Goal: Transaction & Acquisition: Purchase product/service

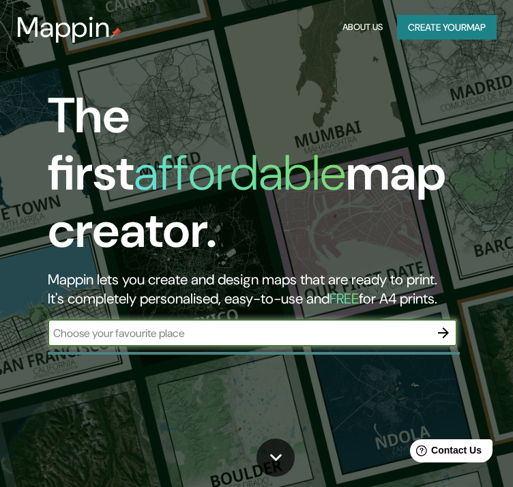
click at [276, 326] on input "text" at bounding box center [239, 334] width 382 height 16
paste input "-11.304298863639453, -72.99665514959834"
type input "-11.304298863639453, -72.99665514959834"
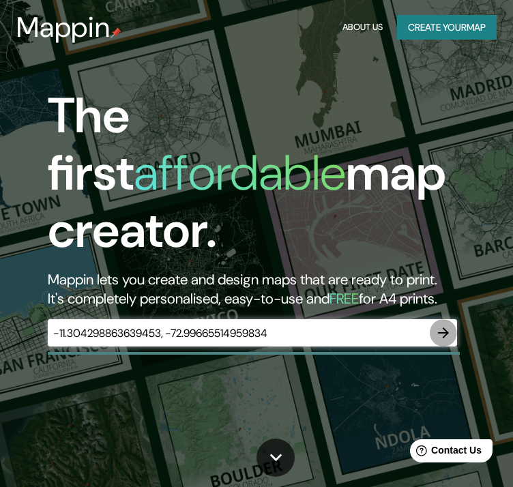
click at [436, 325] on icon "button" at bounding box center [444, 333] width 16 height 16
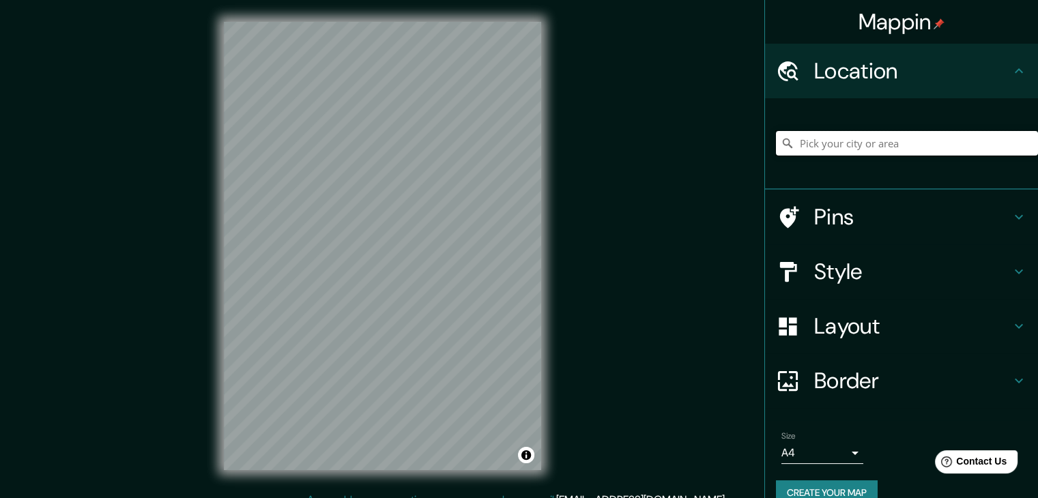
click at [904, 141] on input "Pick your city or area" at bounding box center [907, 143] width 262 height 25
paste input "-11.304298863639453, -72.99665514959834"
type input "-11.304298863639453, -72.99665514959834"
click at [898, 155] on input "-11.304298863639453, -72.99665514959834" at bounding box center [907, 143] width 262 height 25
click at [914, 156] on div "-11.304298863639453, -72.99665514959834 No results found" at bounding box center [907, 143] width 262 height 68
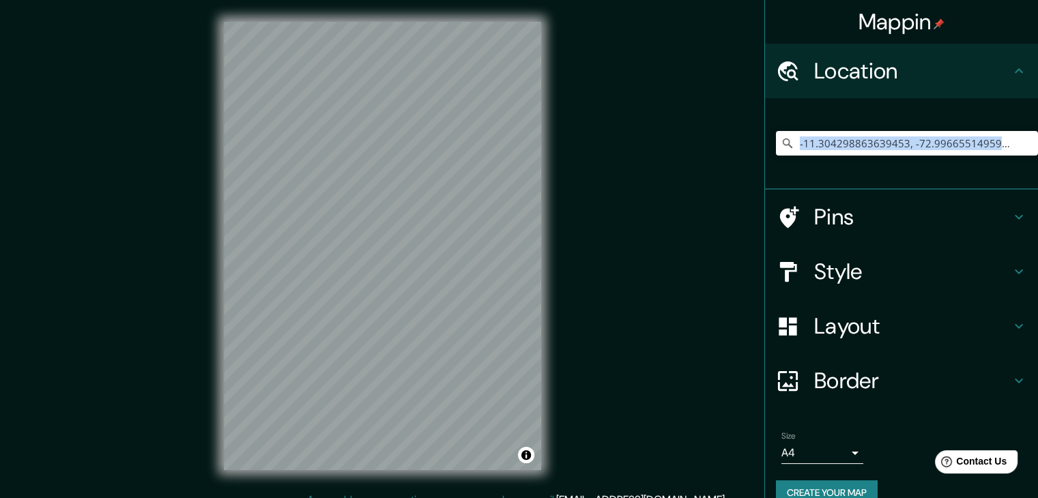
drag, startPoint x: 914, startPoint y: 156, endPoint x: 925, endPoint y: 134, distance: 25.0
click at [914, 156] on div "-11.304298863639453, -72.99665514959834 No results found" at bounding box center [907, 143] width 262 height 68
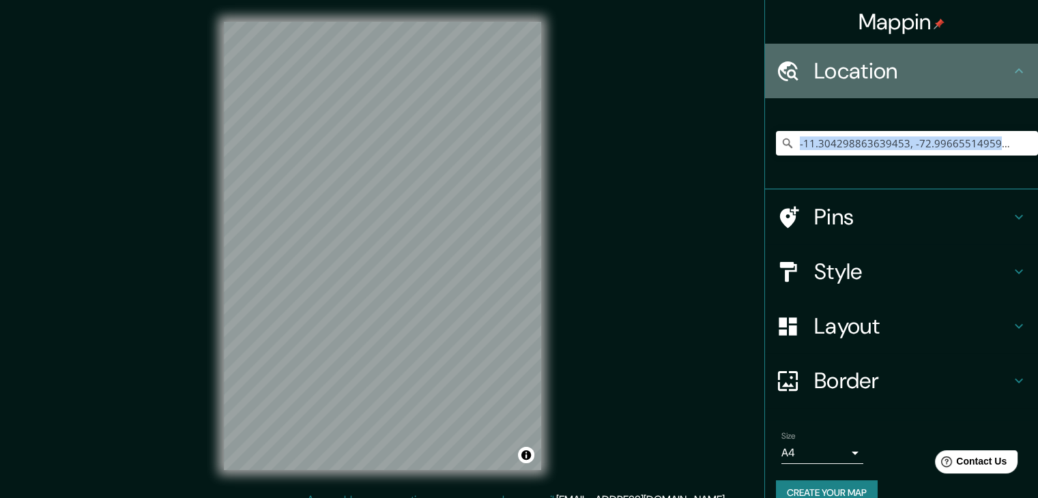
drag, startPoint x: 1009, startPoint y: 46, endPoint x: 1006, endPoint y: 58, distance: 12.6
click at [1009, 49] on div "Location" at bounding box center [901, 71] width 273 height 55
click at [1006, 58] on div "Location" at bounding box center [901, 71] width 273 height 55
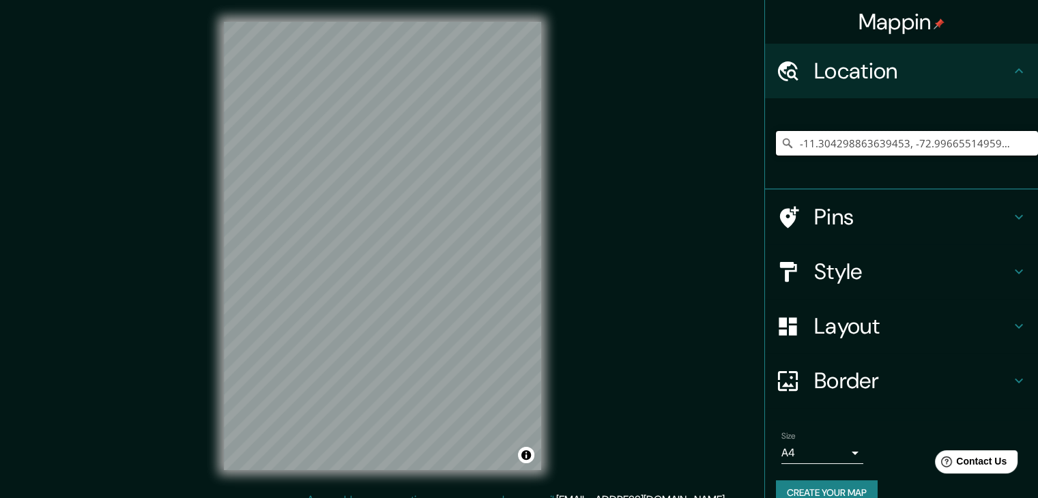
click at [968, 144] on input "-11.304298863639453, -72.99665514959834" at bounding box center [907, 143] width 262 height 25
drag, startPoint x: 839, startPoint y: 153, endPoint x: 848, endPoint y: 180, distance: 28.7
click at [839, 154] on input "miaria" at bounding box center [907, 143] width 262 height 25
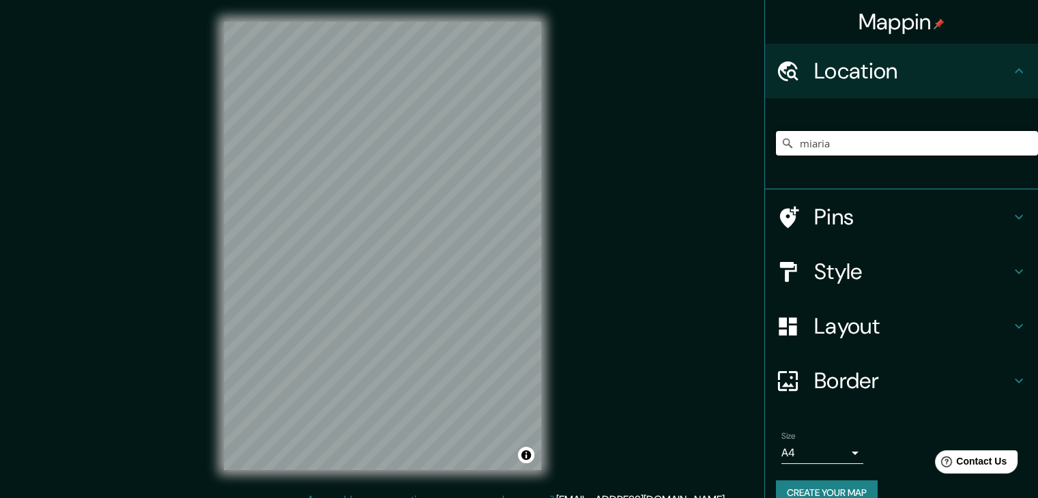
scroll to position [23, 0]
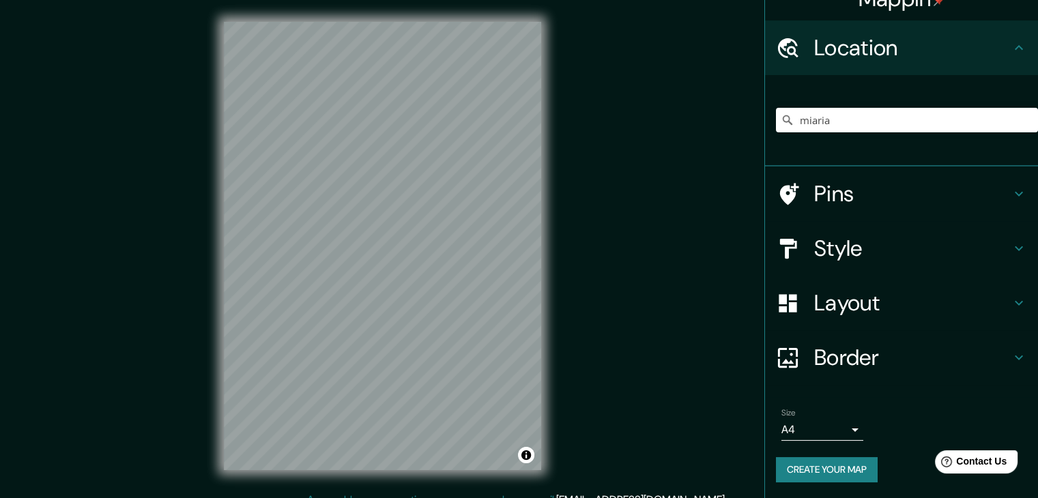
click at [844, 300] on h4 "Layout" at bounding box center [912, 302] width 197 height 27
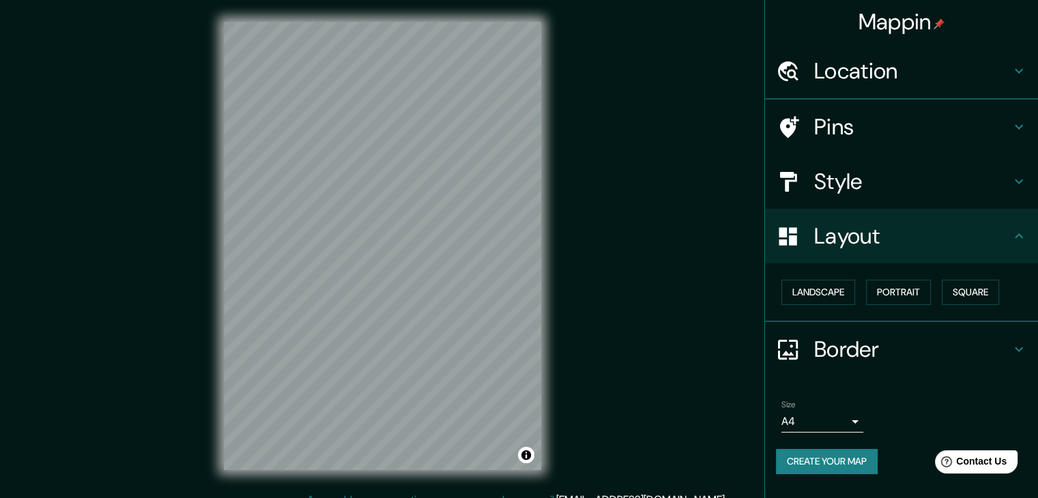
scroll to position [0, 0]
click at [804, 289] on button "Landscape" at bounding box center [819, 292] width 74 height 25
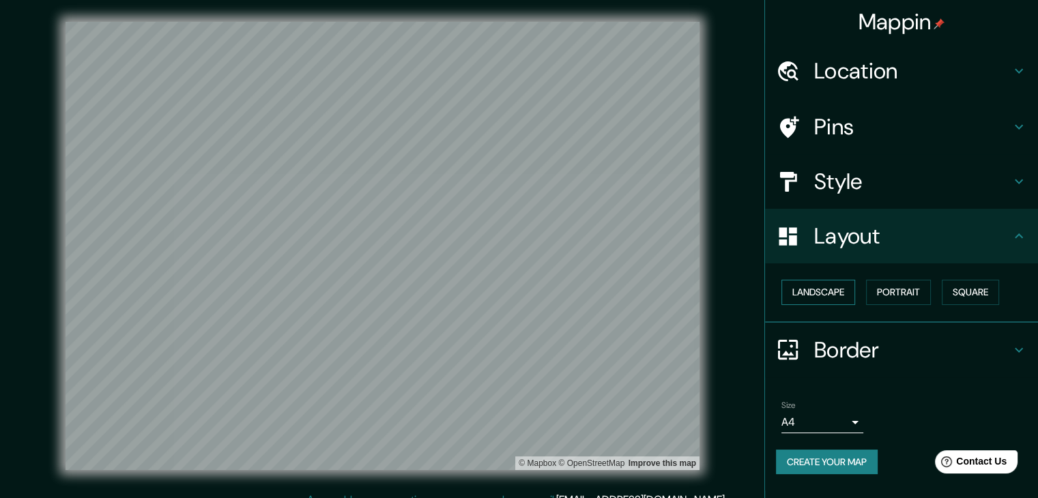
click at [804, 289] on button "Landscape" at bounding box center [819, 292] width 74 height 25
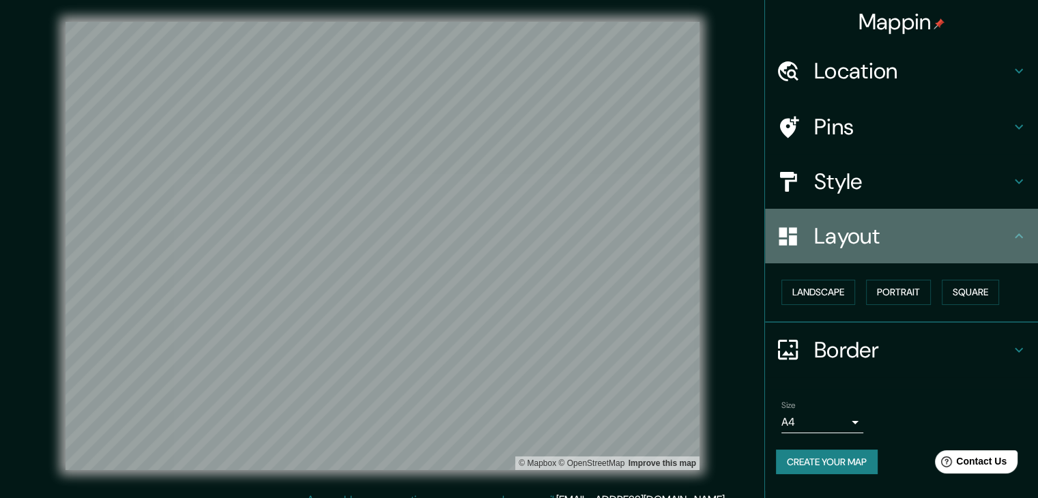
click at [954, 243] on h4 "Layout" at bounding box center [912, 236] width 197 height 27
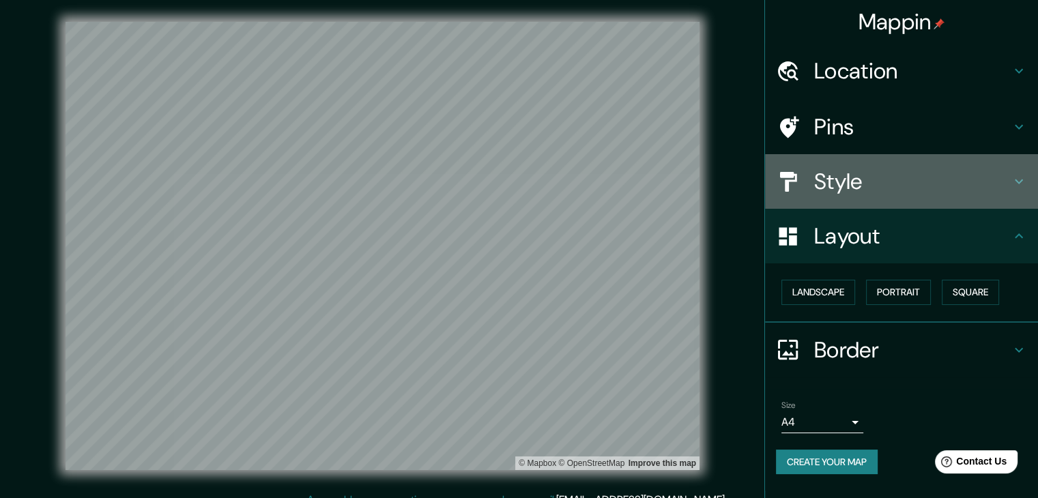
click at [936, 171] on h4 "Style" at bounding box center [912, 181] width 197 height 27
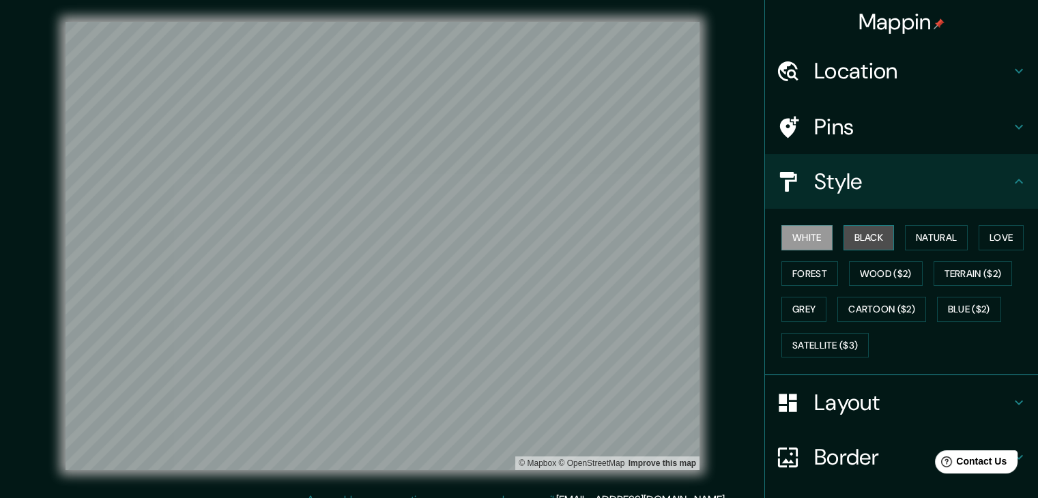
click at [862, 241] on button "Black" at bounding box center [869, 237] width 51 height 25
click at [855, 63] on h4 "Location" at bounding box center [912, 70] width 197 height 27
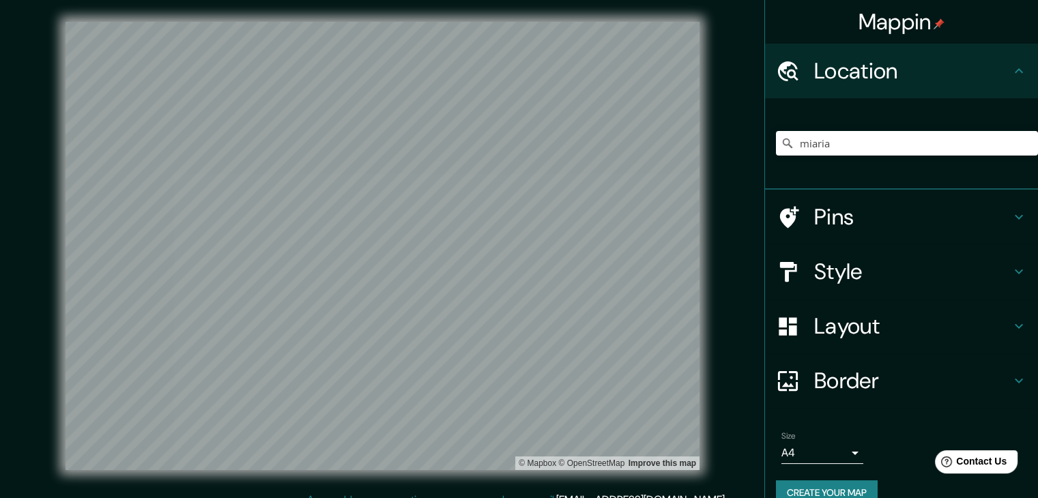
click at [830, 158] on div "miaria" at bounding box center [907, 143] width 262 height 68
click at [830, 150] on input "miaria" at bounding box center [907, 143] width 262 height 25
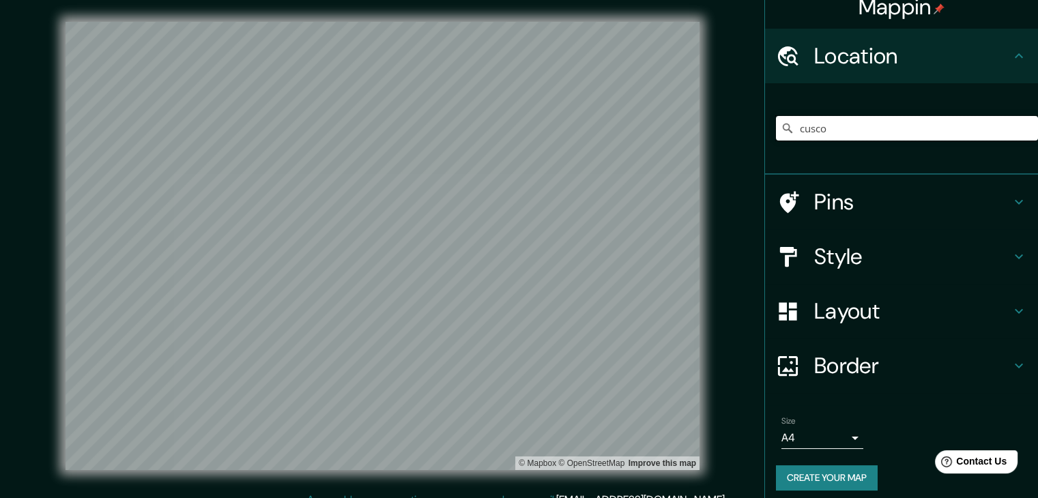
scroll to position [23, 0]
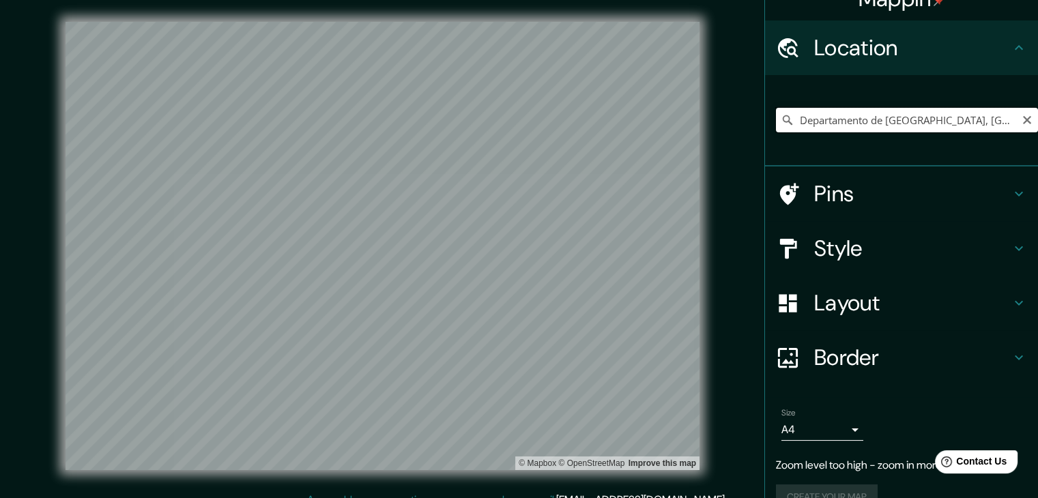
click at [861, 120] on input "Departamento de [GEOGRAPHIC_DATA], [GEOGRAPHIC_DATA]" at bounding box center [907, 120] width 262 height 25
click at [862, 119] on input "Departamento de [GEOGRAPHIC_DATA], [GEOGRAPHIC_DATA]" at bounding box center [907, 120] width 262 height 25
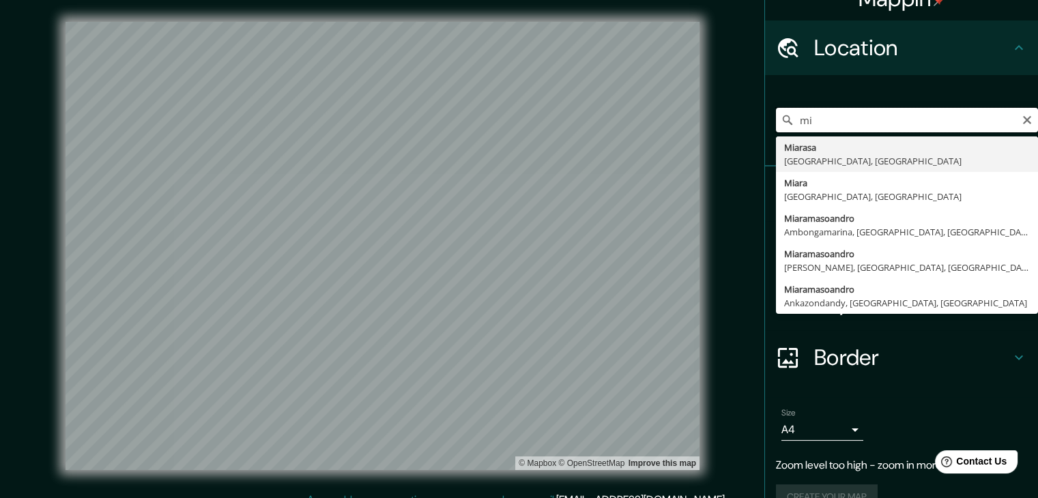
type input "m"
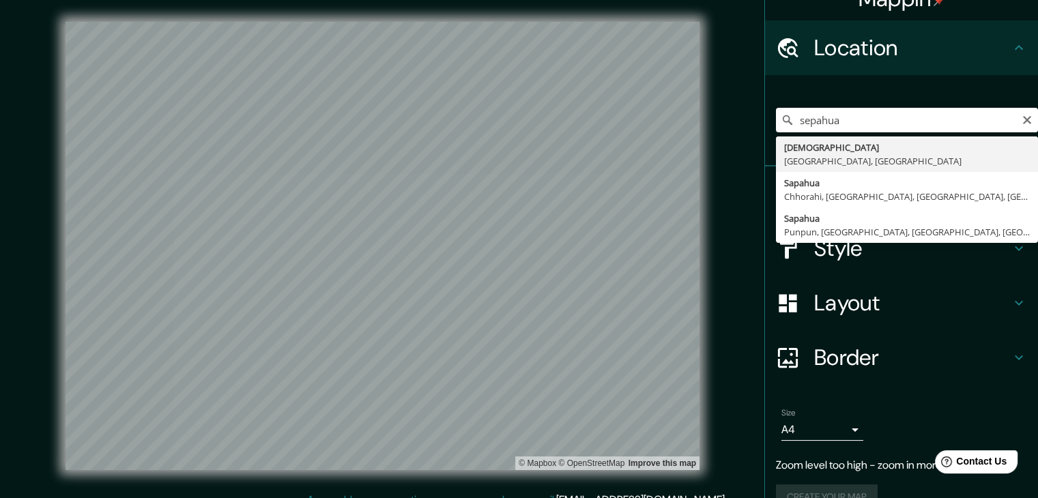
type input "Sepahua, [GEOGRAPHIC_DATA], [GEOGRAPHIC_DATA]"
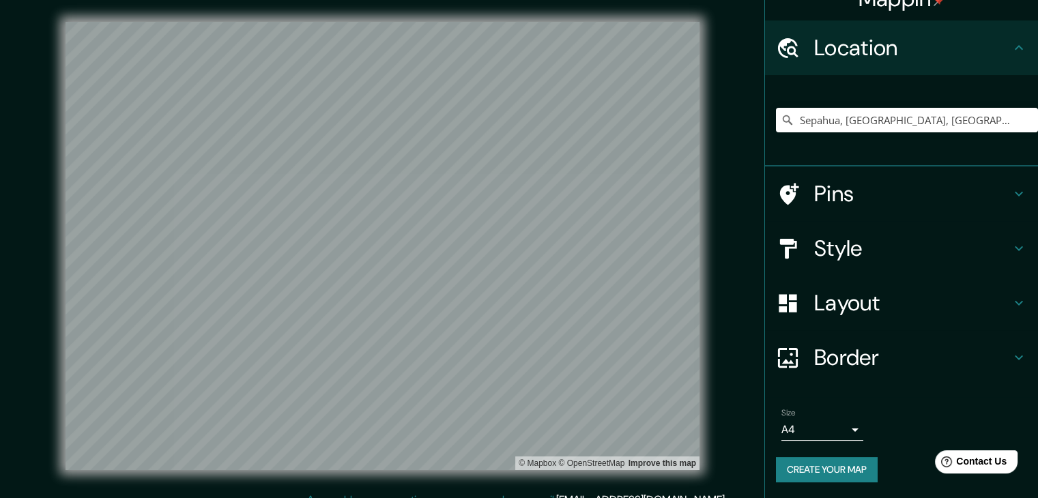
click at [907, 252] on h4 "Style" at bounding box center [912, 248] width 197 height 27
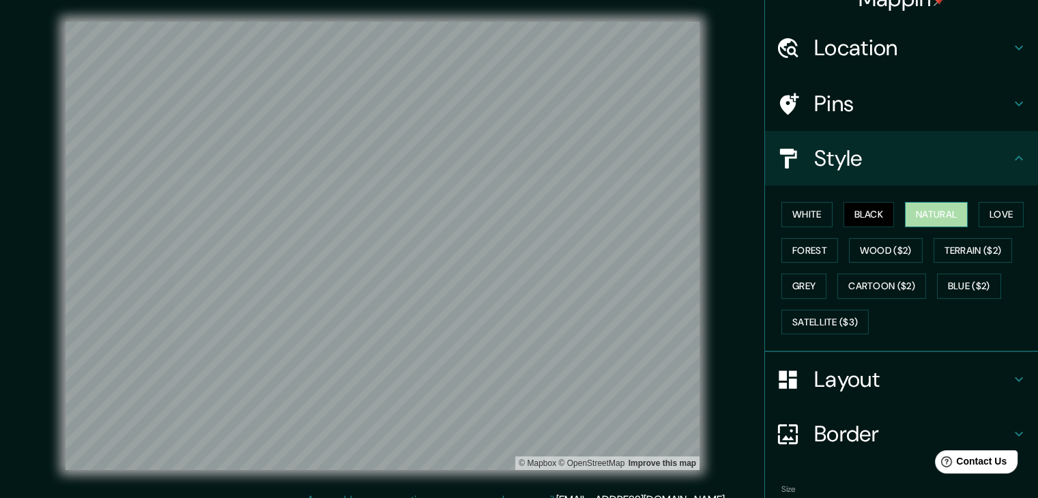
click at [952, 210] on button "Natural" at bounding box center [936, 214] width 63 height 25
click at [857, 214] on button "Black" at bounding box center [869, 214] width 51 height 25
click at [799, 251] on button "Forest" at bounding box center [810, 250] width 57 height 25
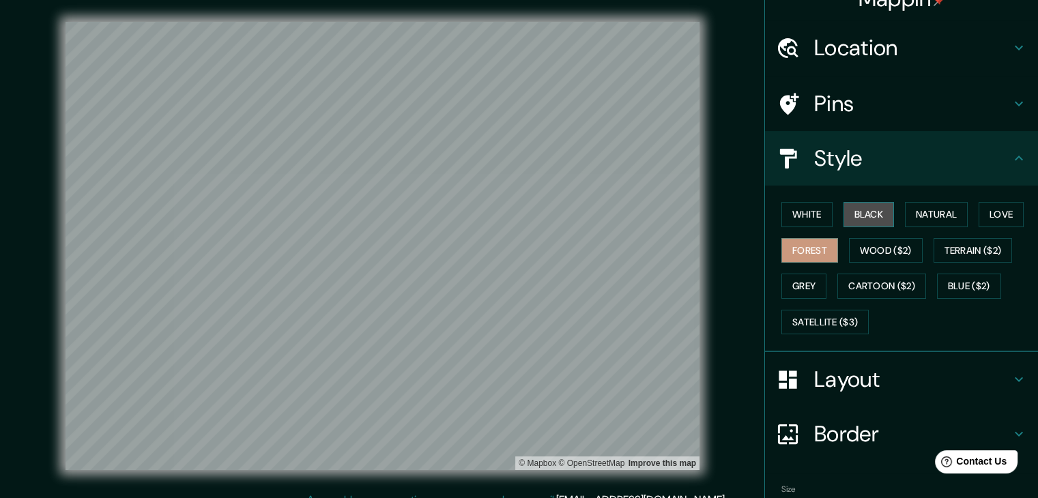
click at [844, 210] on button "Black" at bounding box center [869, 214] width 51 height 25
click at [795, 209] on button "White" at bounding box center [807, 214] width 51 height 25
click at [819, 202] on button "White" at bounding box center [807, 214] width 51 height 25
click at [844, 205] on button "Black" at bounding box center [869, 214] width 51 height 25
click at [930, 198] on div "White Black Natural Love Forest Wood ($2) Terrain ($2) Grey Cartoon ($2) Blue (…" at bounding box center [907, 268] width 262 height 143
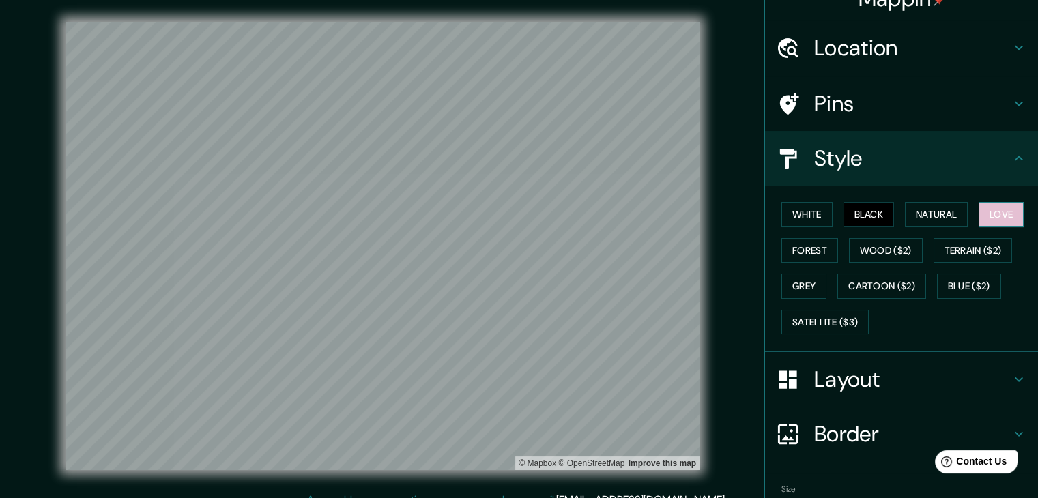
click at [1000, 216] on button "Love" at bounding box center [1001, 214] width 45 height 25
click at [806, 275] on button "Grey" at bounding box center [804, 286] width 45 height 25
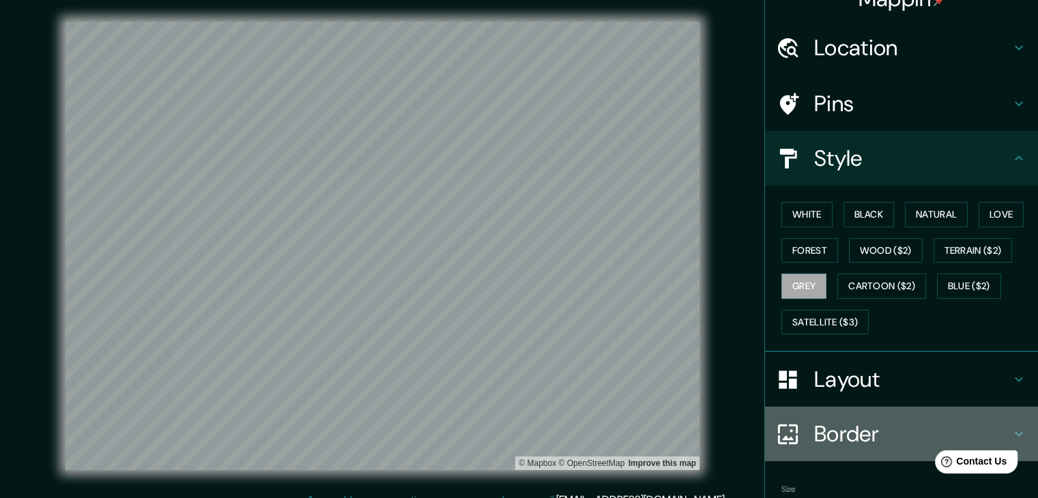
click at [958, 430] on h4 "Border" at bounding box center [912, 434] width 197 height 27
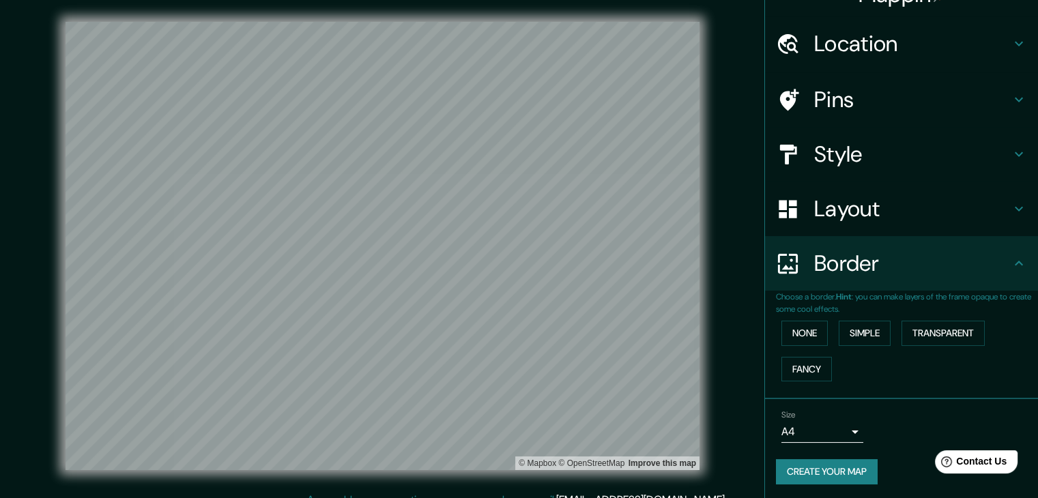
scroll to position [29, 0]
click at [965, 264] on h4 "Border" at bounding box center [912, 262] width 197 height 27
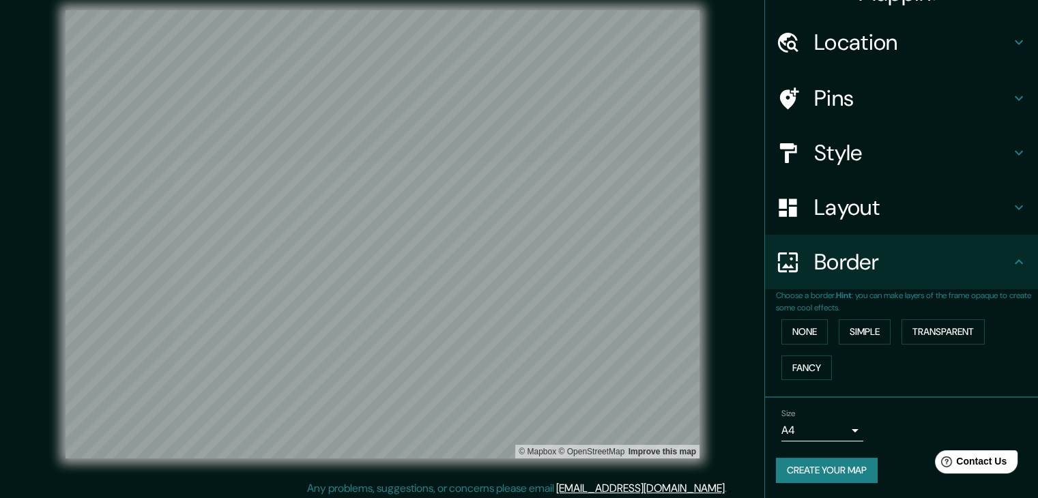
scroll to position [16, 0]
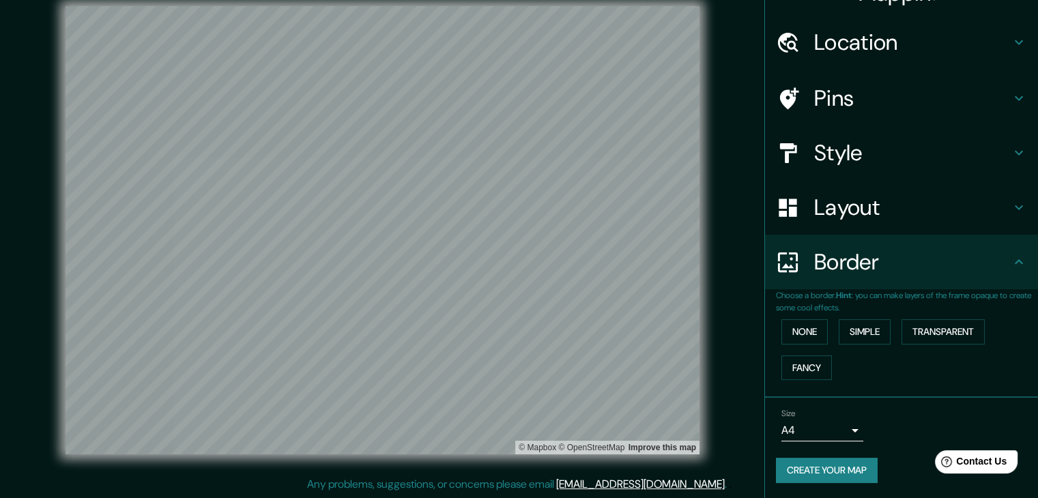
click at [833, 431] on body "Mappin Location [GEOGRAPHIC_DATA], [GEOGRAPHIC_DATA], [GEOGRAPHIC_DATA] Pins St…" at bounding box center [519, 233] width 1038 height 498
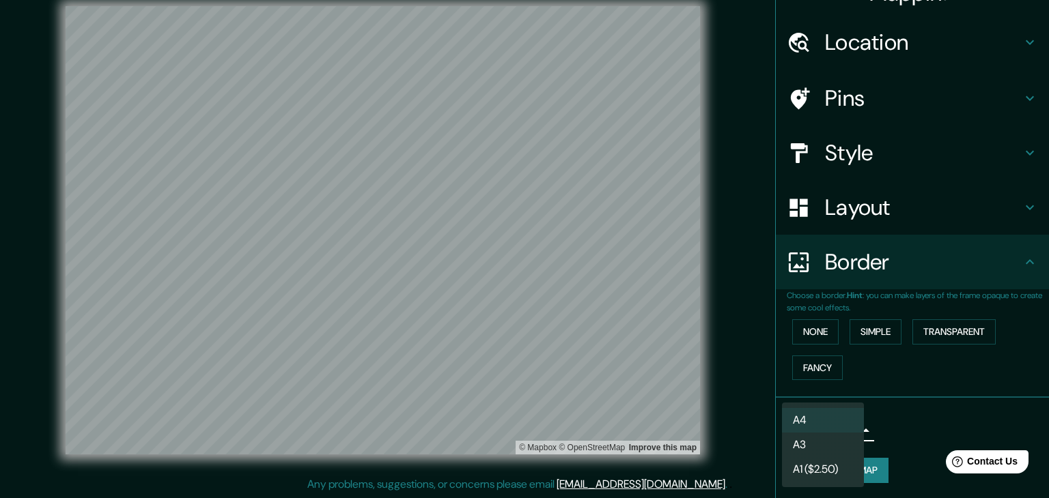
click at [834, 443] on li "A3" at bounding box center [823, 445] width 82 height 25
type input "a4"
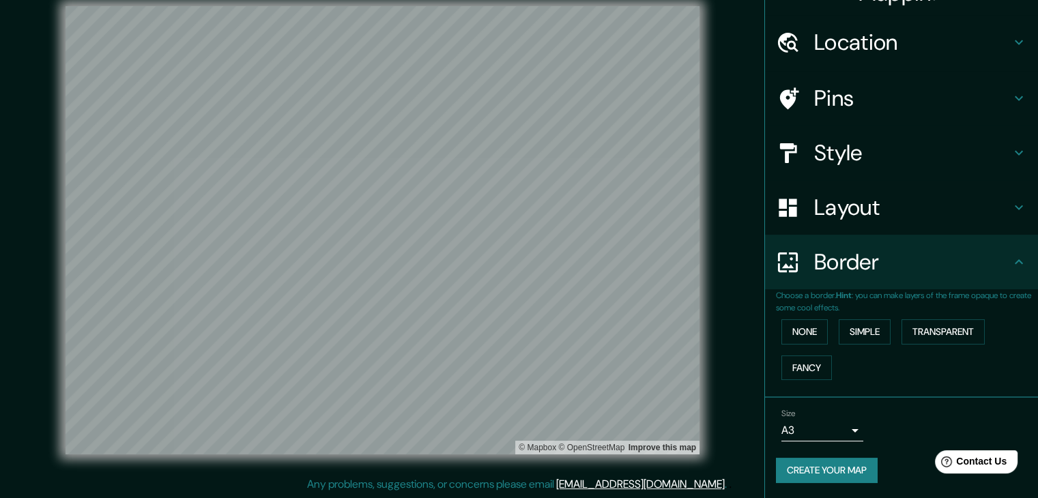
click at [843, 132] on div "Style" at bounding box center [901, 153] width 273 height 55
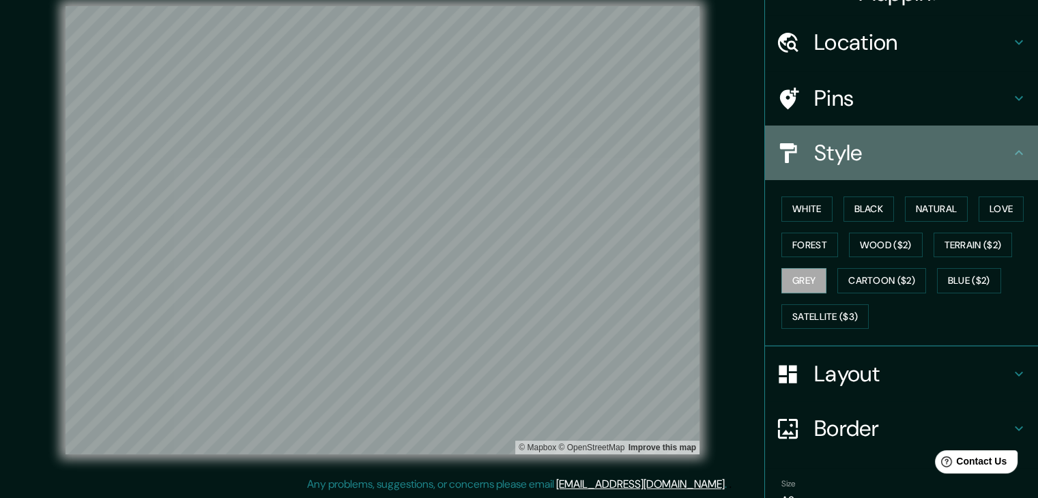
click at [843, 132] on div "Style" at bounding box center [901, 153] width 273 height 55
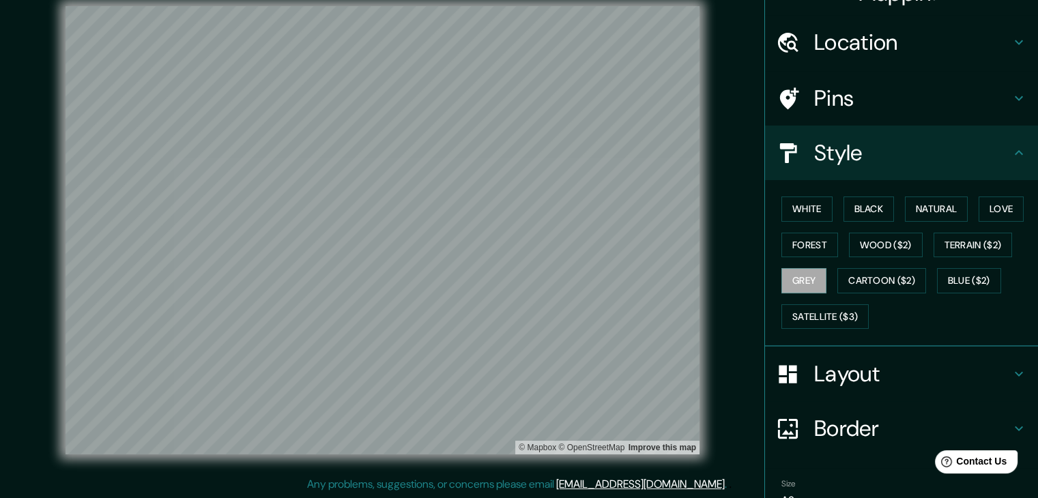
click at [885, 378] on h4 "Layout" at bounding box center [912, 373] width 197 height 27
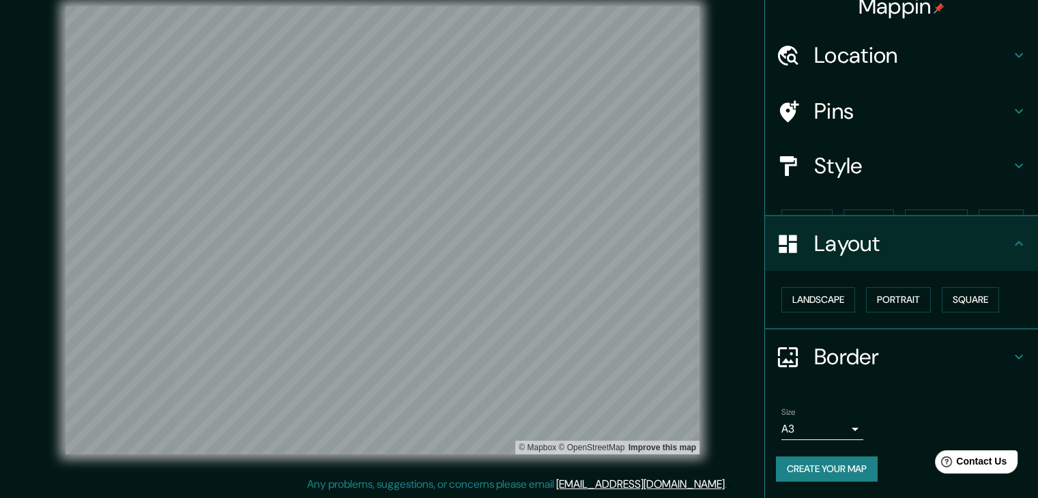
scroll to position [0, 0]
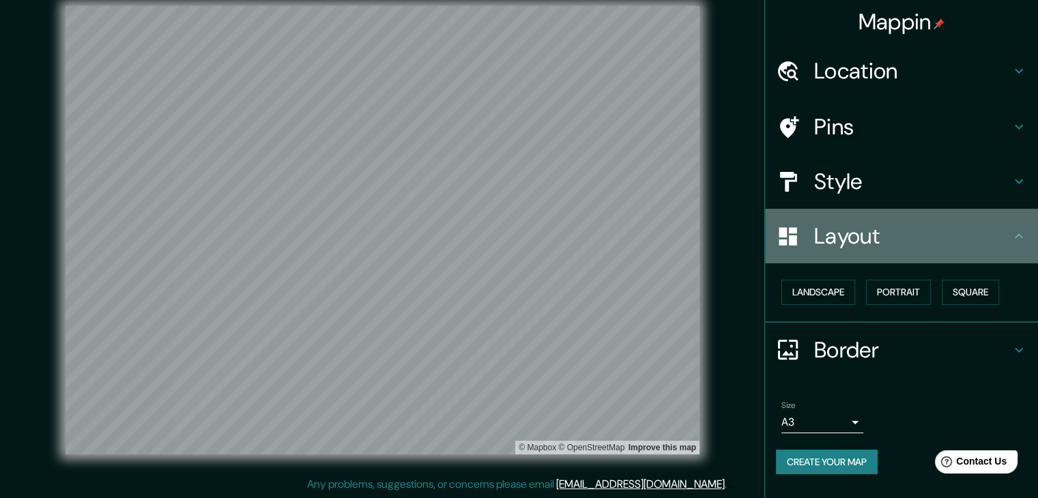
click at [890, 225] on h4 "Layout" at bounding box center [912, 236] width 197 height 27
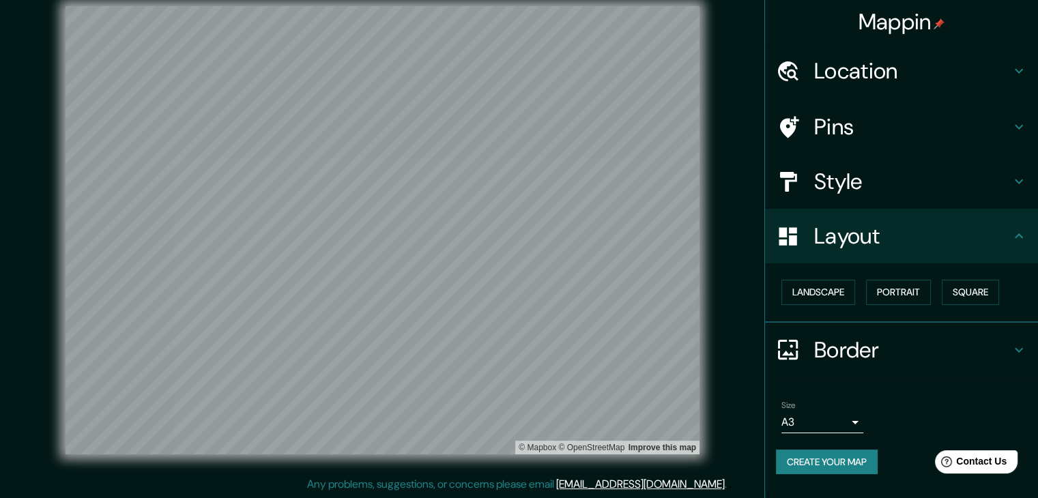
click at [883, 369] on div "Border" at bounding box center [901, 350] width 273 height 55
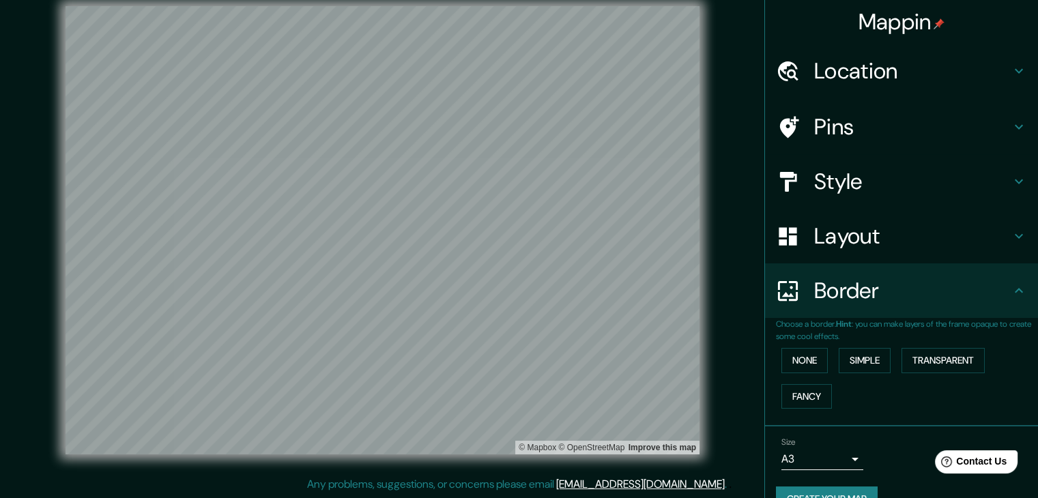
click at [821, 360] on div "None Simple Transparent Fancy" at bounding box center [907, 379] width 262 height 72
click at [808, 361] on button "None" at bounding box center [805, 360] width 46 height 25
click at [849, 358] on button "Simple" at bounding box center [865, 360] width 52 height 25
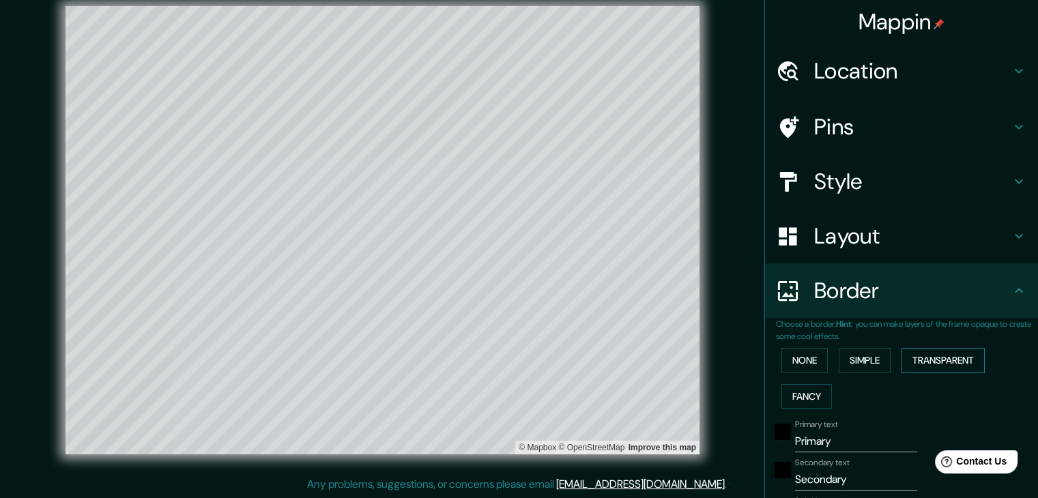
click at [928, 356] on button "Transparent" at bounding box center [943, 360] width 83 height 25
click at [801, 398] on button "Fancy" at bounding box center [807, 396] width 51 height 25
click at [801, 363] on button "None" at bounding box center [805, 360] width 46 height 25
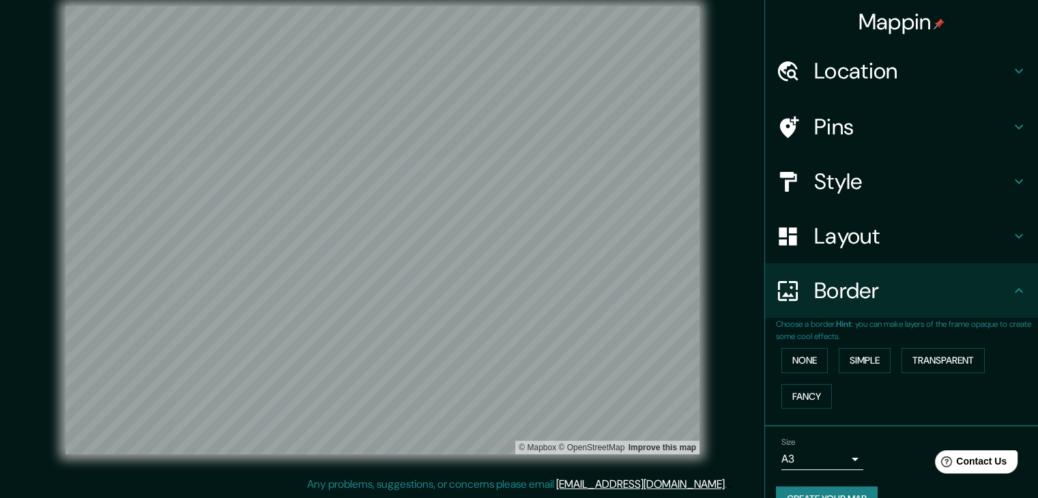
click at [868, 127] on h4 "Pins" at bounding box center [912, 126] width 197 height 27
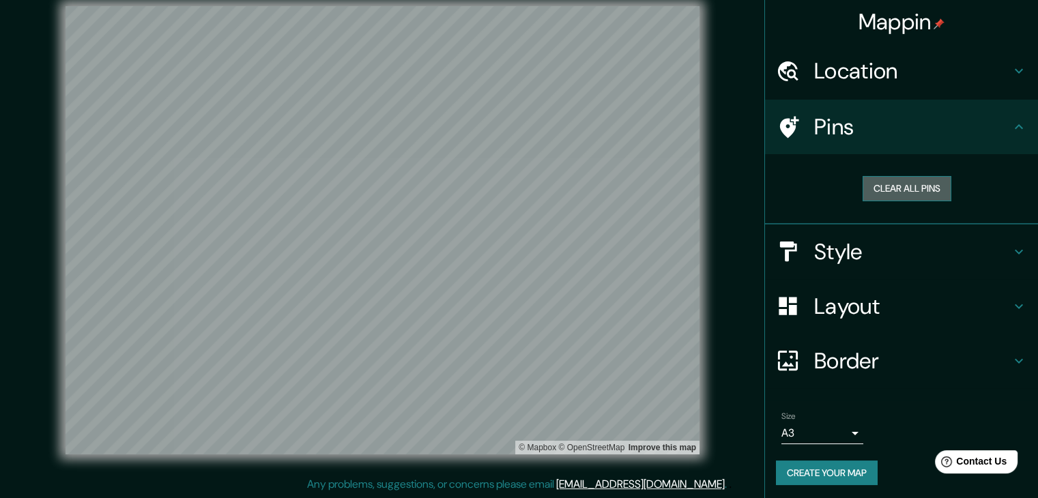
click at [883, 189] on button "Clear all pins" at bounding box center [907, 188] width 89 height 25
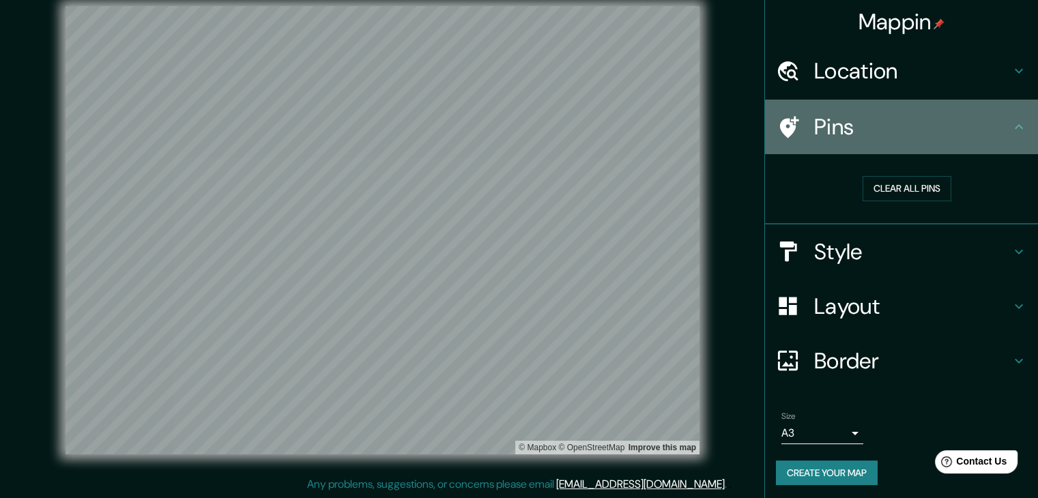
click at [928, 117] on h4 "Pins" at bounding box center [912, 126] width 197 height 27
click at [780, 134] on icon at bounding box center [789, 127] width 19 height 22
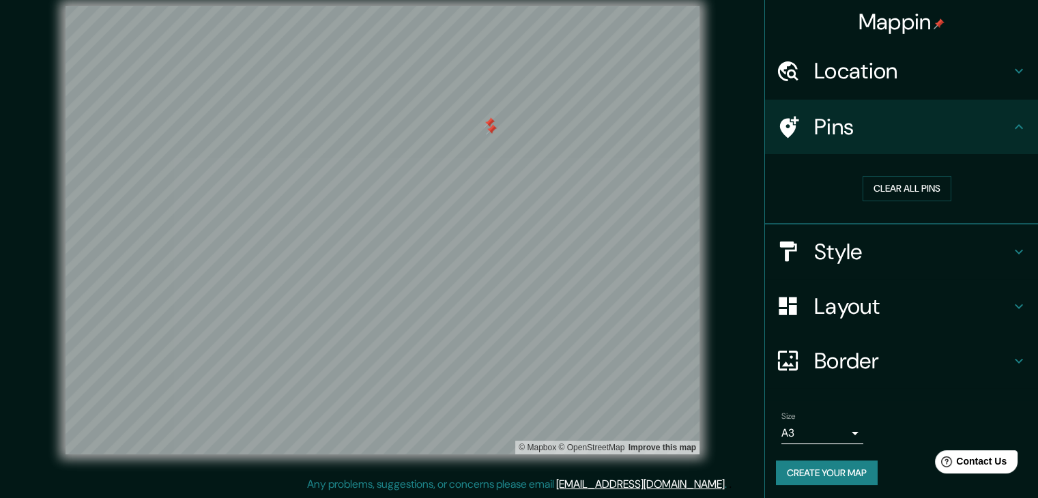
click at [489, 129] on div at bounding box center [491, 129] width 11 height 11
click at [486, 120] on div at bounding box center [489, 122] width 11 height 11
drag, startPoint x: 885, startPoint y: 184, endPoint x: 743, endPoint y: 215, distance: 145.3
click at [885, 185] on button "Clear all pins" at bounding box center [907, 188] width 89 height 25
